Goal: Information Seeking & Learning: Learn about a topic

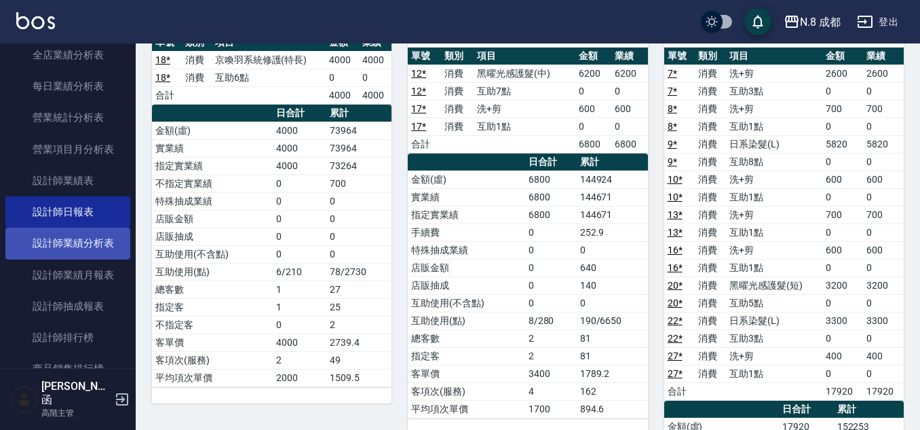
scroll to position [611, 0]
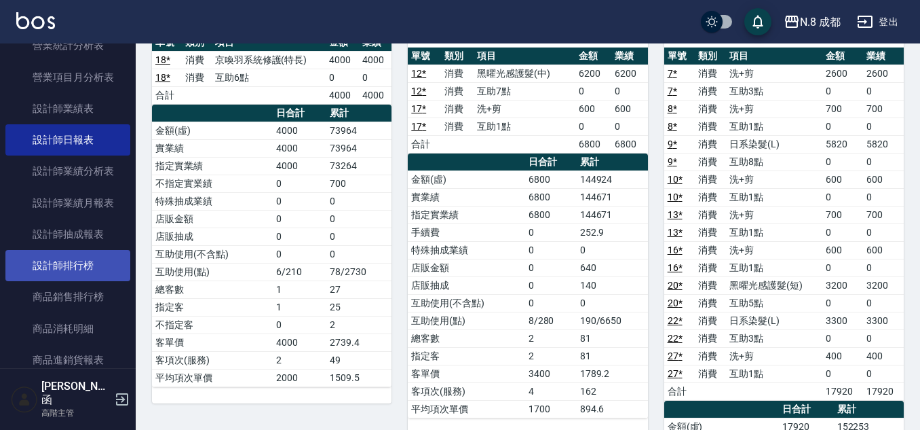
click at [100, 261] on link "設計師排行榜" at bounding box center [67, 265] width 125 height 31
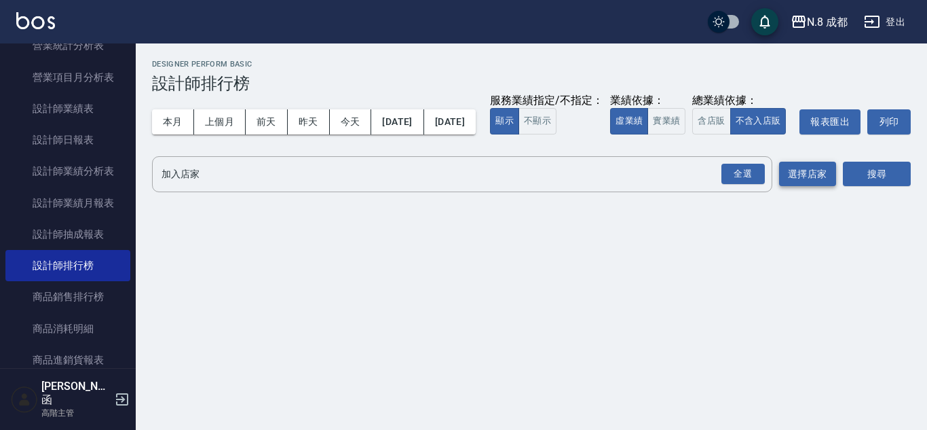
click at [734, 185] on div "全選" at bounding box center [742, 174] width 43 height 21
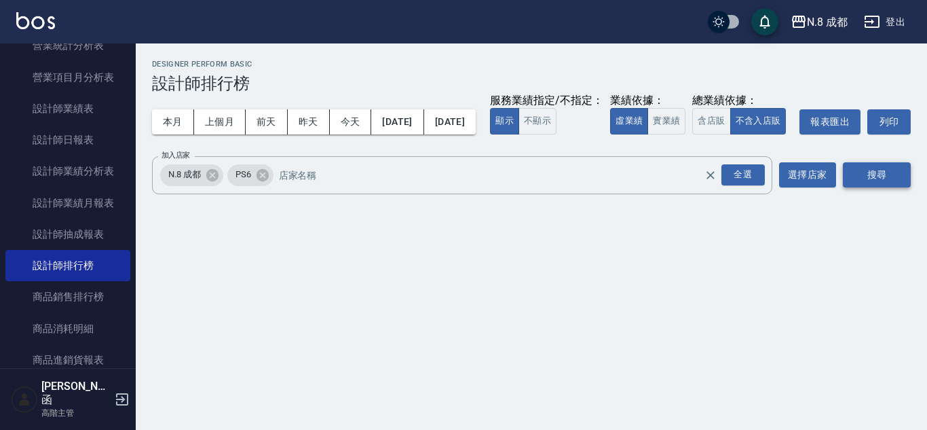
click at [902, 187] on button "搜尋" at bounding box center [877, 174] width 68 height 25
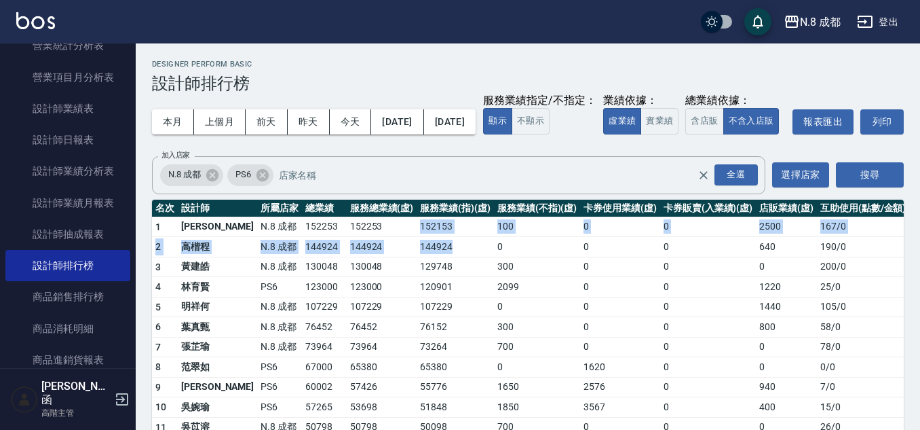
drag, startPoint x: 366, startPoint y: 255, endPoint x: 436, endPoint y: 269, distance: 71.3
click at [436, 269] on tbody "1 [PERSON_NAME]8 成都 152253 152253 152153 100 0 0 2500 167 / 0 2 [PERSON_NAME]程 …" at bounding box center [530, 395] width 757 height 358
click at [436, 257] on td "144924" at bounding box center [455, 247] width 77 height 20
drag, startPoint x: 438, startPoint y: 270, endPoint x: 343, endPoint y: 257, distance: 96.0
click at [343, 257] on tbody "1 [PERSON_NAME]8 成都 152253 152253 152153 100 0 0 2500 167 / 0 2 [PERSON_NAME]程 …" at bounding box center [530, 395] width 757 height 358
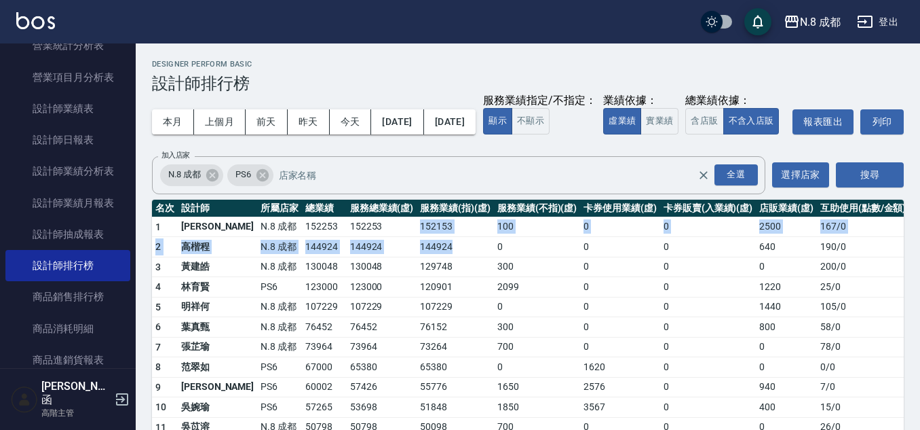
click at [347, 237] on td "152253" at bounding box center [382, 226] width 71 height 20
drag, startPoint x: 360, startPoint y: 251, endPoint x: 420, endPoint y: 277, distance: 65.0
click at [420, 277] on tbody "1 [PERSON_NAME]8 成都 152253 152253 152153 100 0 0 2500 167 / 0 2 [PERSON_NAME]程 …" at bounding box center [530, 395] width 757 height 358
click at [423, 257] on td "144924" at bounding box center [455, 247] width 77 height 20
drag, startPoint x: 426, startPoint y: 275, endPoint x: 359, endPoint y: 252, distance: 70.8
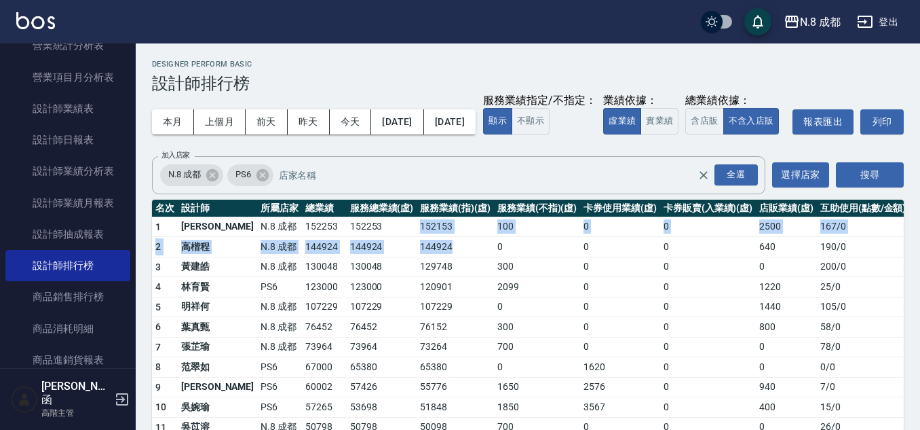
click at [359, 252] on tbody "1 [PERSON_NAME]8 成都 152253 152253 152153 100 0 0 2500 167 / 0 2 [PERSON_NAME]程 …" at bounding box center [530, 395] width 757 height 358
click at [377, 237] on td "152253" at bounding box center [382, 226] width 71 height 20
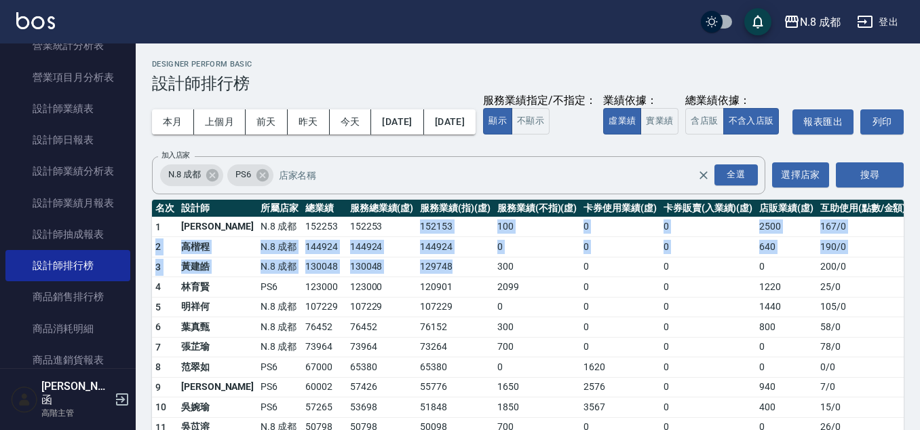
drag, startPoint x: 387, startPoint y: 254, endPoint x: 432, endPoint y: 285, distance: 54.2
click at [432, 285] on tbody "1 [PERSON_NAME]8 成都 152253 152253 152153 100 0 0 2500 167 / 0 2 [PERSON_NAME]程 …" at bounding box center [530, 395] width 757 height 358
click at [432, 257] on td "144924" at bounding box center [455, 247] width 77 height 20
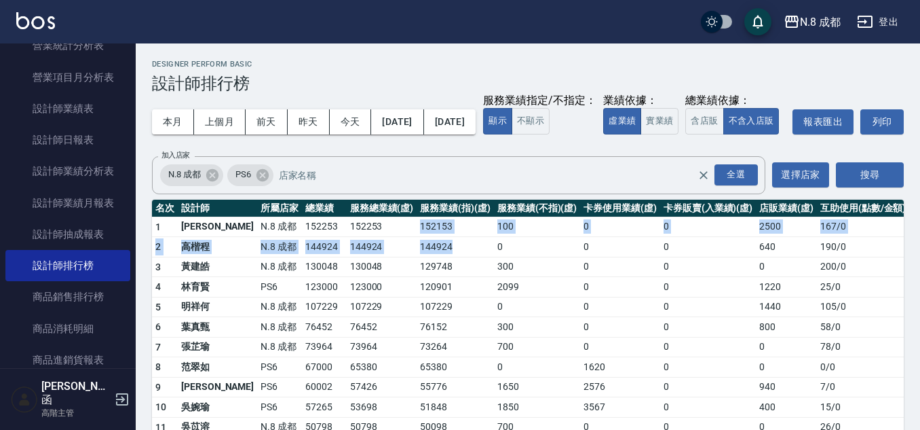
drag, startPoint x: 429, startPoint y: 265, endPoint x: 386, endPoint y: 254, distance: 44.1
click at [386, 254] on tbody "1 [PERSON_NAME]8 成都 152253 152253 152153 100 0 0 2500 167 / 0 2 [PERSON_NAME]程 …" at bounding box center [530, 395] width 757 height 358
click at [417, 237] on td "152153" at bounding box center [455, 226] width 77 height 20
drag, startPoint x: 379, startPoint y: 251, endPoint x: 443, endPoint y: 277, distance: 68.8
click at [443, 277] on tbody "1 [PERSON_NAME]8 成都 152253 152253 152153 100 0 0 2500 167 / 0 2 [PERSON_NAME]程 …" at bounding box center [530, 395] width 757 height 358
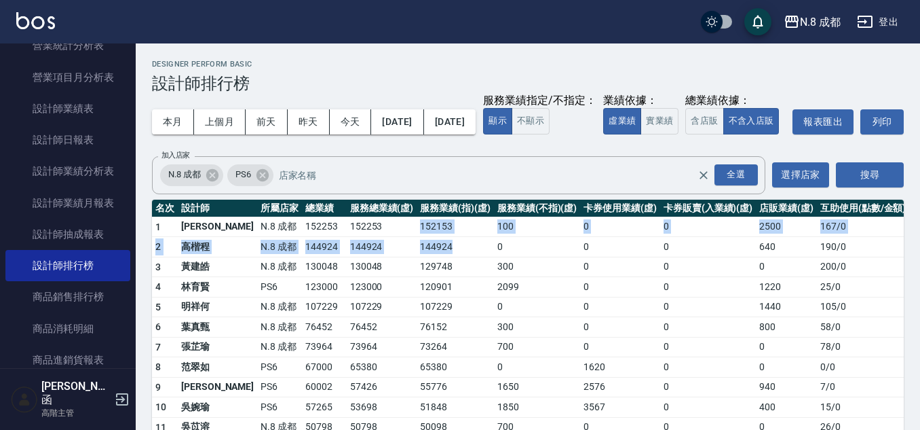
click at [443, 257] on td "144924" at bounding box center [455, 247] width 77 height 20
drag, startPoint x: 436, startPoint y: 276, endPoint x: 383, endPoint y: 250, distance: 58.9
click at [383, 250] on tbody "1 [PERSON_NAME]8 成都 152253 152253 152153 100 0 0 2500 167 / 0 2 [PERSON_NAME]程 …" at bounding box center [530, 395] width 757 height 358
click at [383, 237] on td "152253" at bounding box center [382, 226] width 71 height 20
drag, startPoint x: 301, startPoint y: 248, endPoint x: 415, endPoint y: 278, distance: 118.0
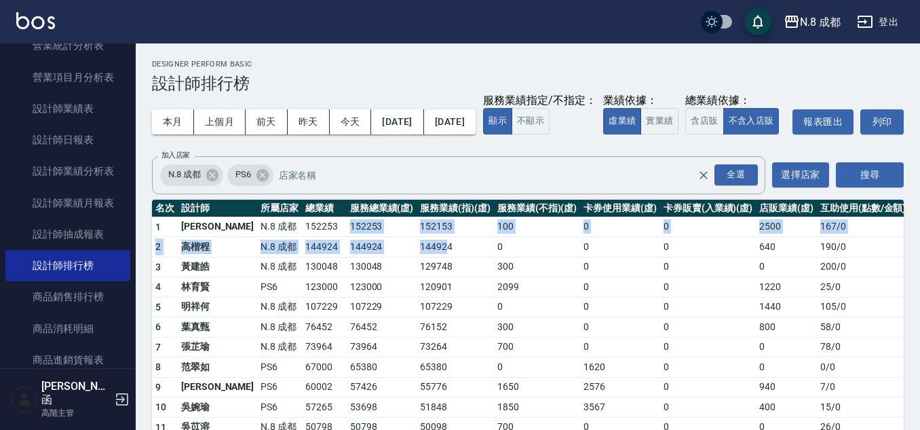
click at [415, 278] on tbody "1 [PERSON_NAME]8 成都 152253 152253 152153 100 0 0 2500 167 / 0 2 [PERSON_NAME]程 …" at bounding box center [530, 395] width 757 height 358
click at [417, 257] on td "144924" at bounding box center [455, 247] width 77 height 20
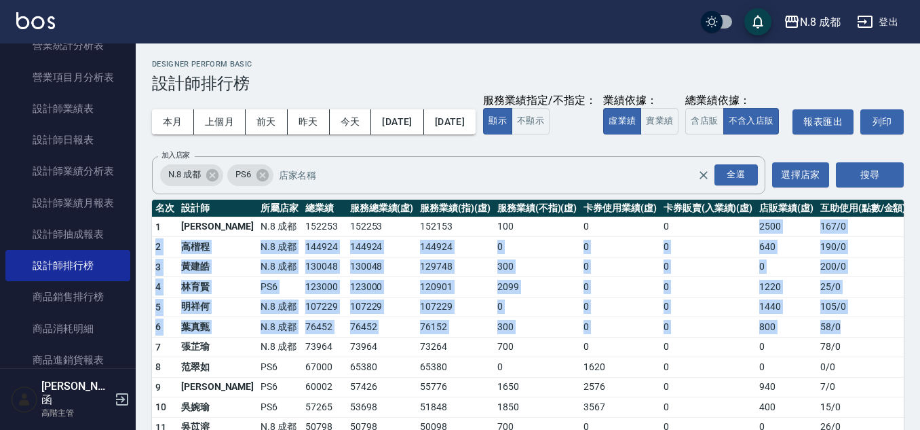
drag, startPoint x: 731, startPoint y: 256, endPoint x: 856, endPoint y: 351, distance: 156.9
click at [856, 351] on tbody "1 [PERSON_NAME]8 成都 152253 152253 152153 100 0 0 2500 167 / 0 2 [PERSON_NAME]程 …" at bounding box center [530, 395] width 757 height 358
click at [856, 337] on td "58 / 0" at bounding box center [863, 327] width 92 height 20
